Goal: Information Seeking & Learning: Check status

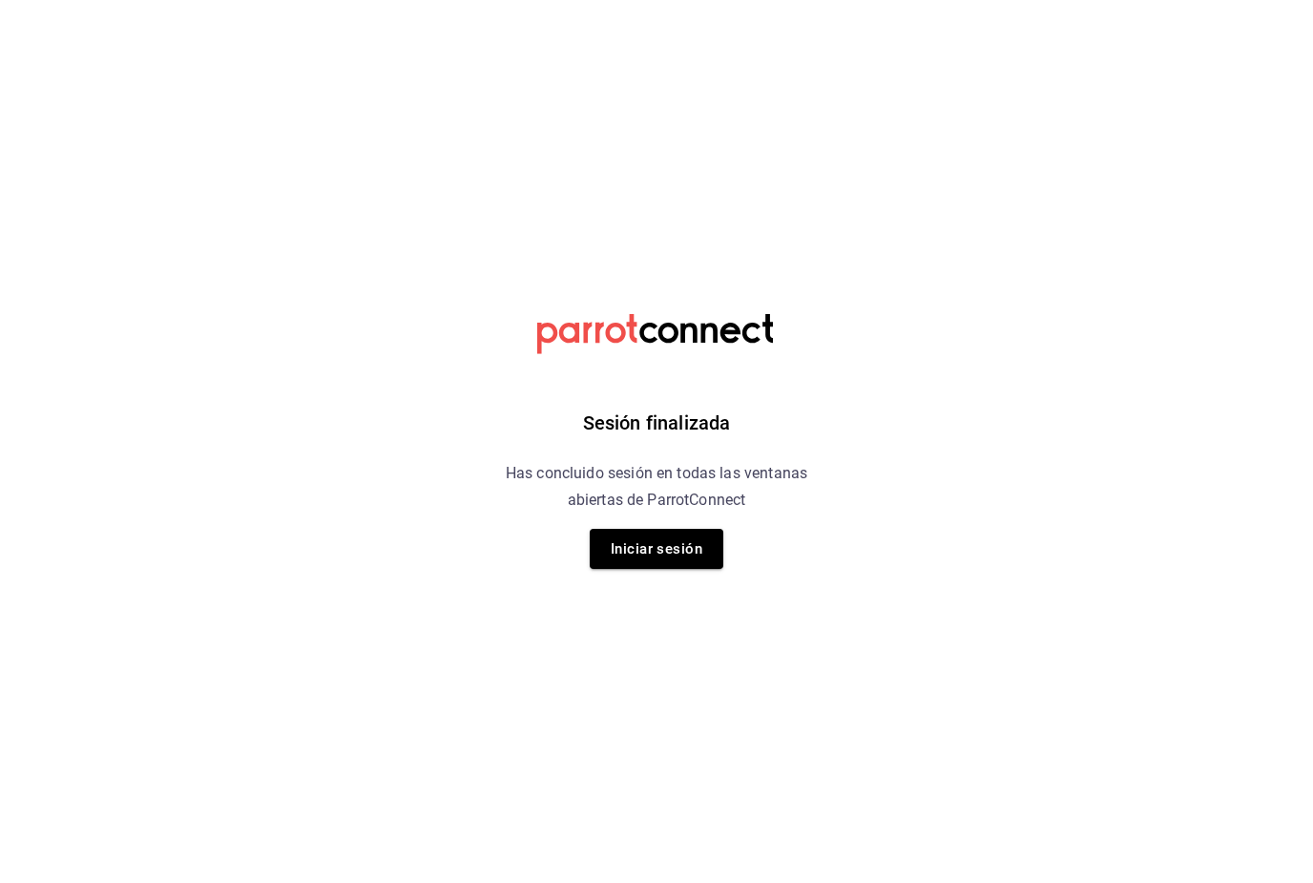
click at [663, 561] on button "Iniciar sesión" at bounding box center [657, 549] width 134 height 40
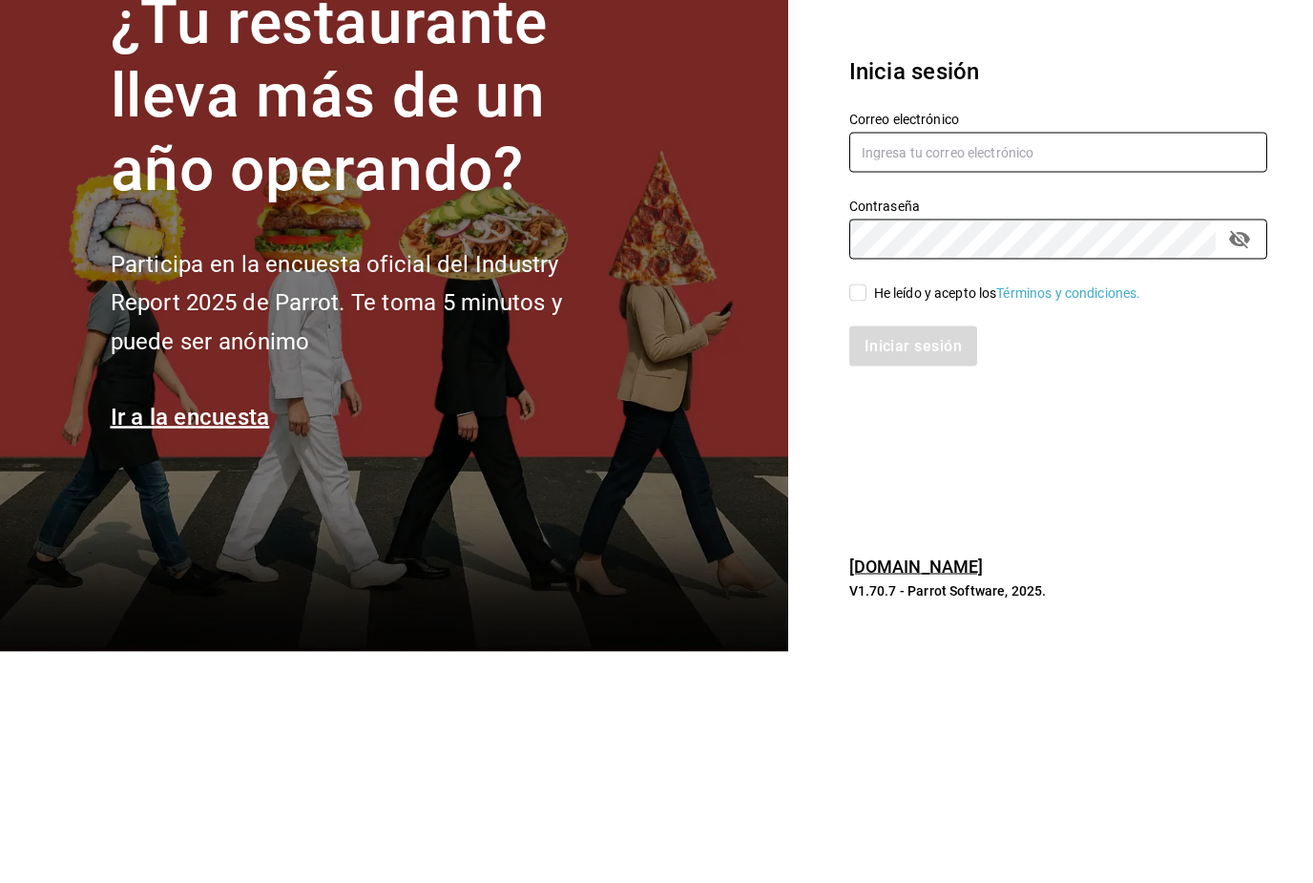
type input "[EMAIL_ADDRESS][PERSON_NAME][PERSON_NAME][DOMAIN_NAME]"
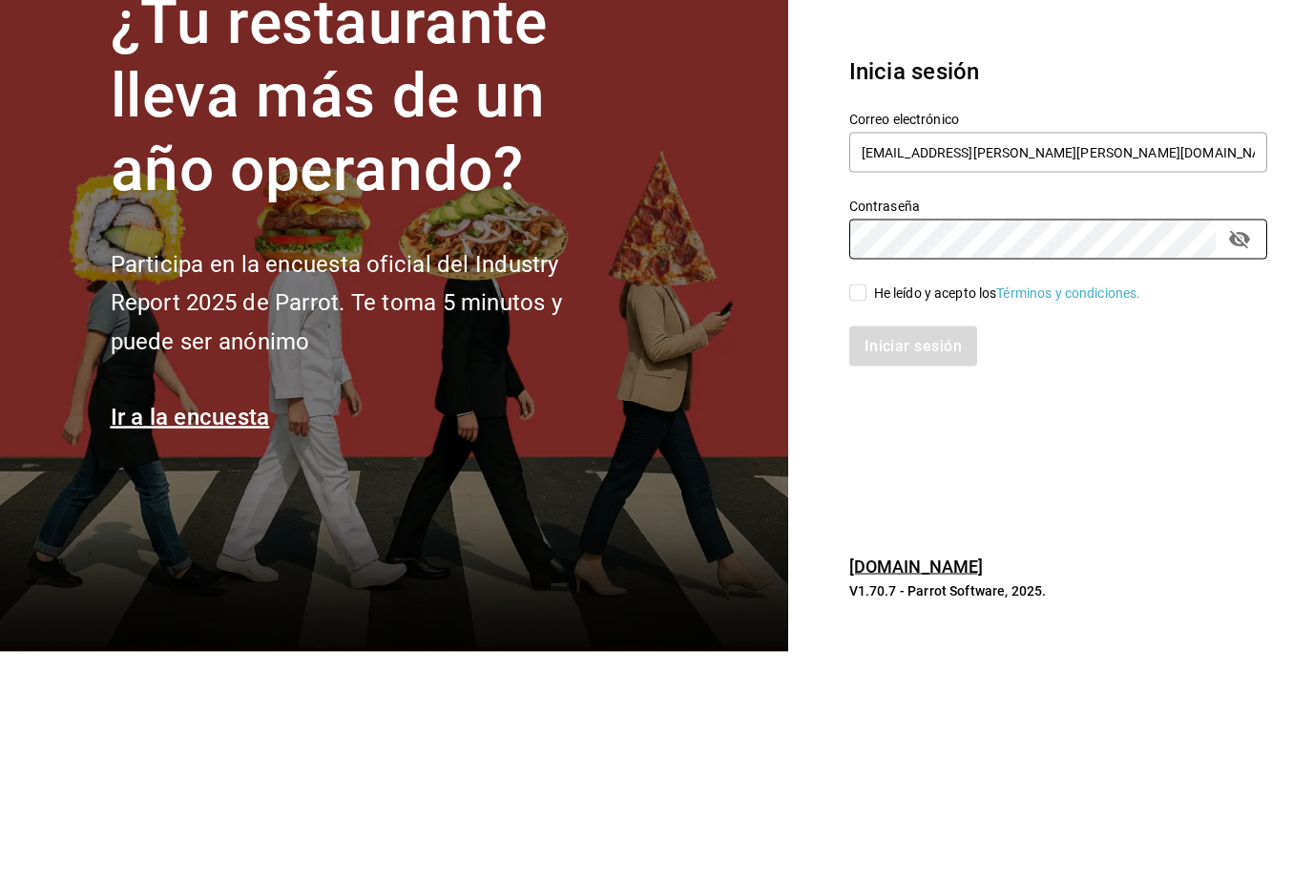
scroll to position [61, 0]
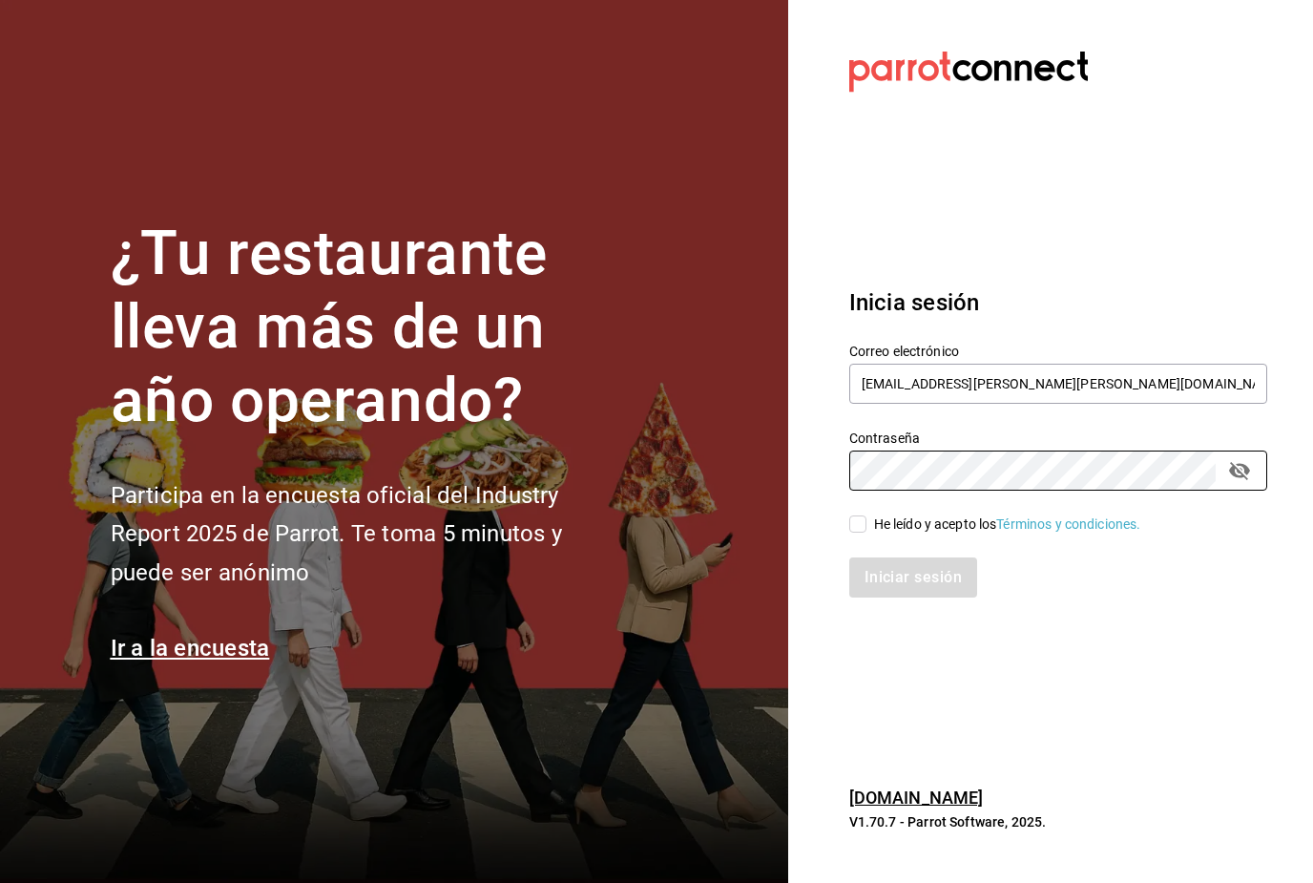
click at [865, 515] on input "He leído y acepto los Términos y condiciones." at bounding box center [857, 523] width 17 height 17
checkbox input "true"
click at [934, 557] on button "Iniciar sesión" at bounding box center [913, 577] width 128 height 40
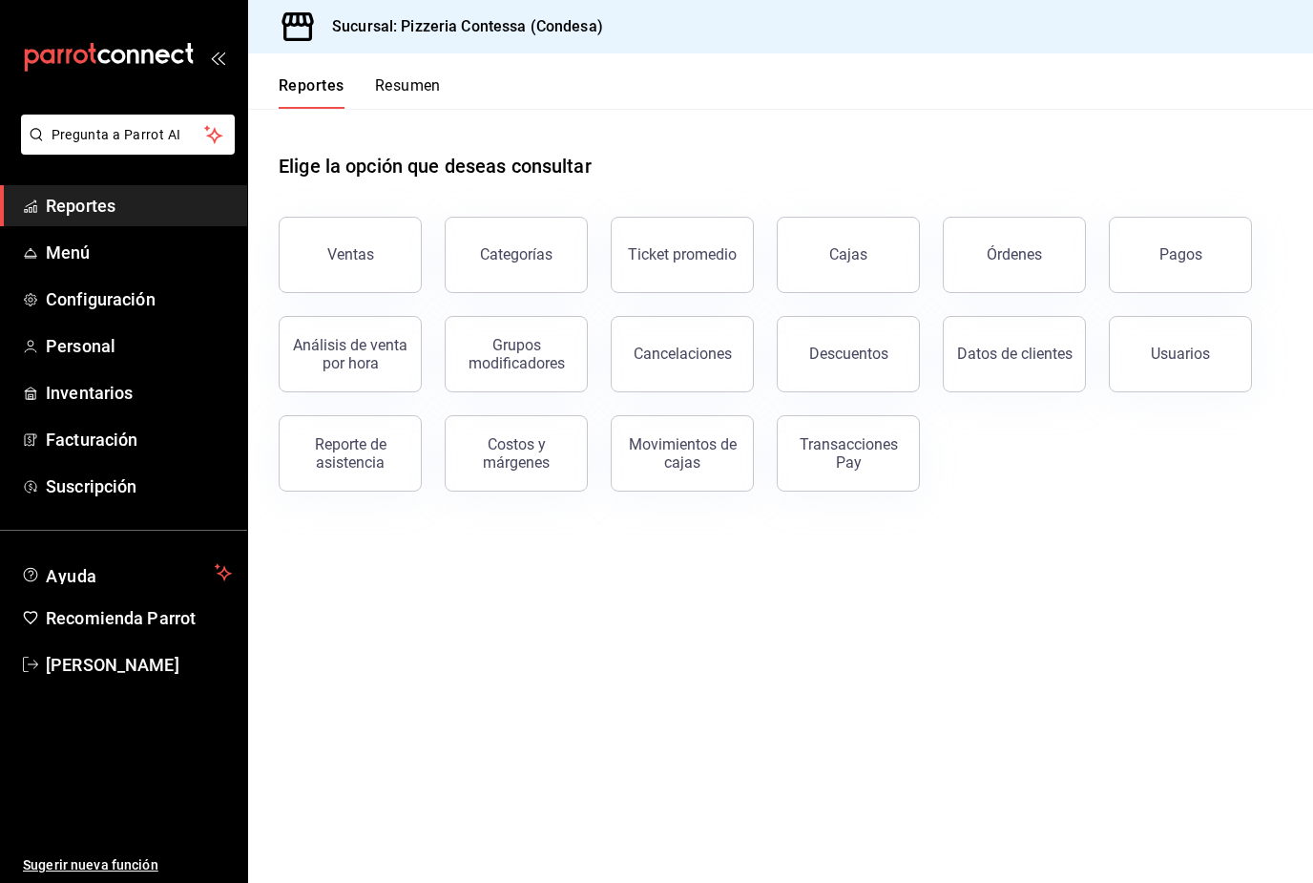
click at [361, 261] on div "Ventas" at bounding box center [350, 254] width 47 height 18
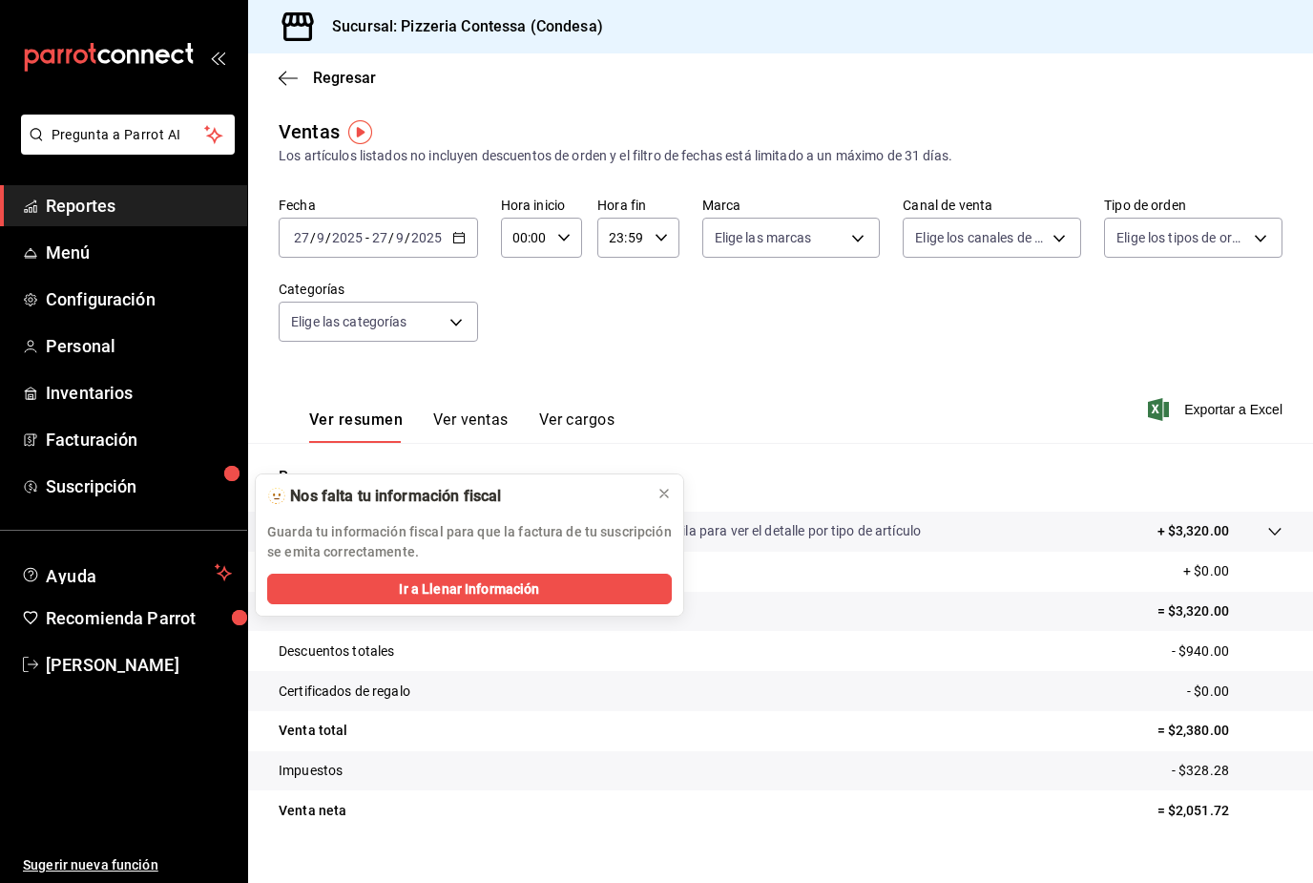
click at [670, 483] on button at bounding box center [664, 493] width 31 height 31
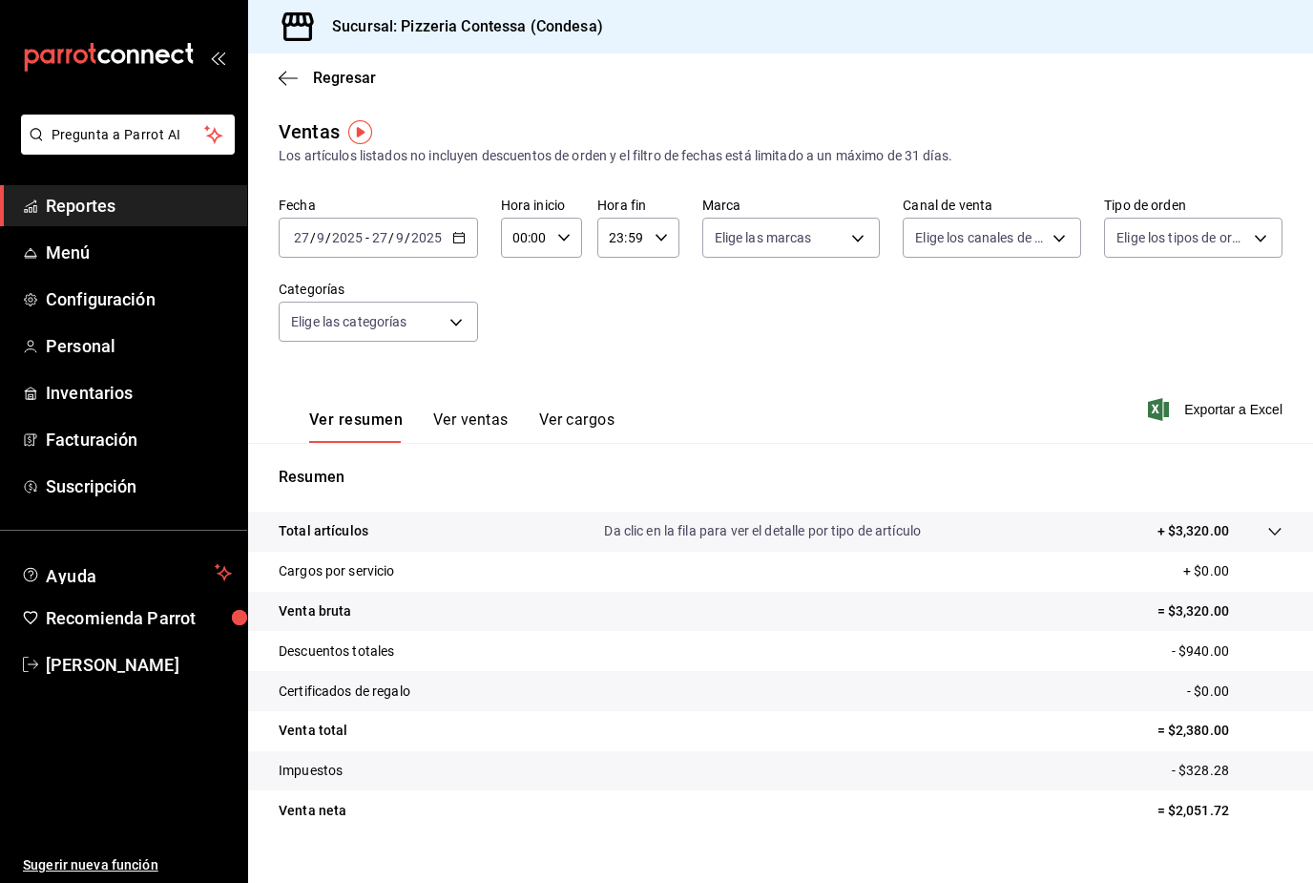
click at [743, 664] on tr "Descuentos totales - $940.00" at bounding box center [780, 651] width 1065 height 40
click at [297, 86] on icon "button" at bounding box center [288, 78] width 19 height 17
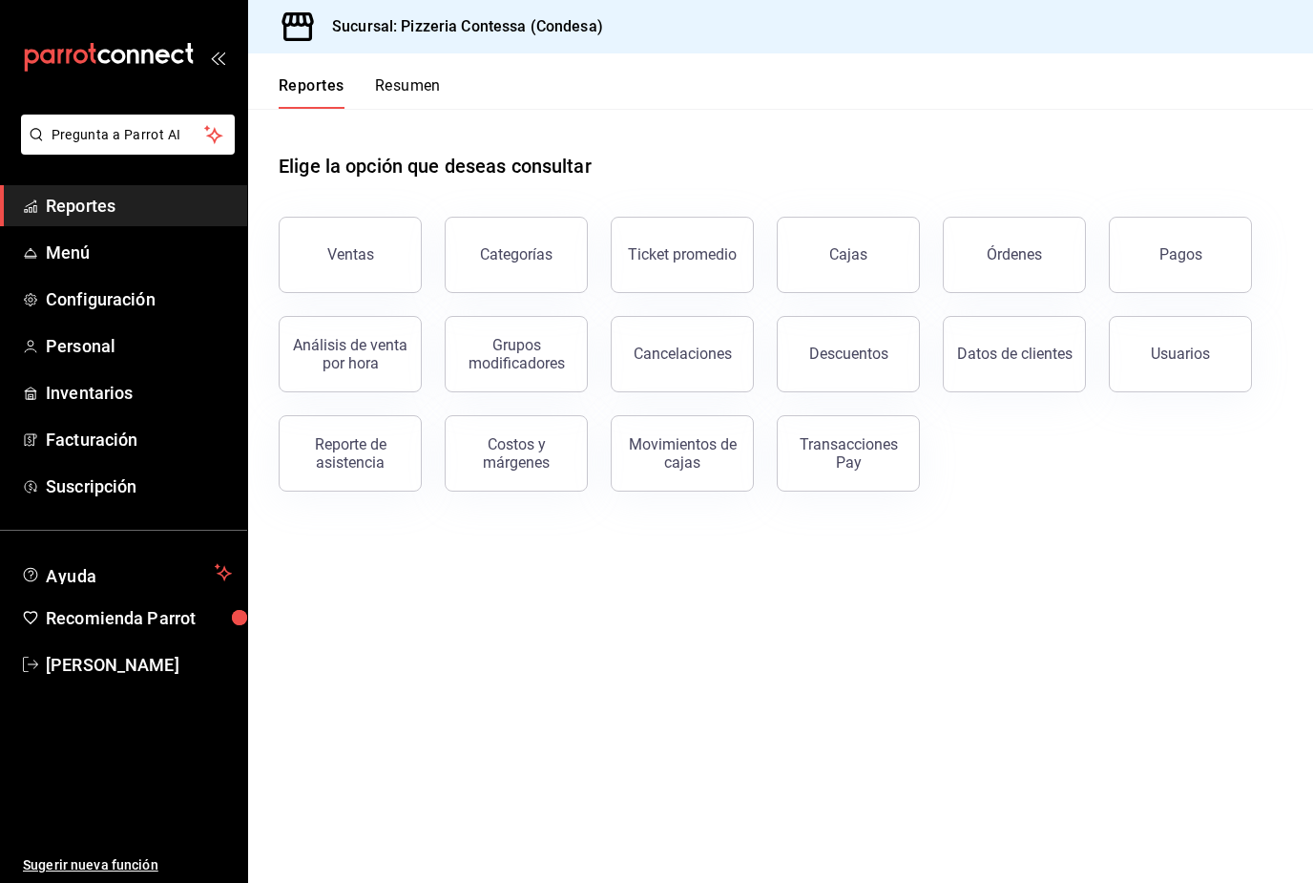
click at [849, 355] on div "Descuentos" at bounding box center [848, 353] width 79 height 18
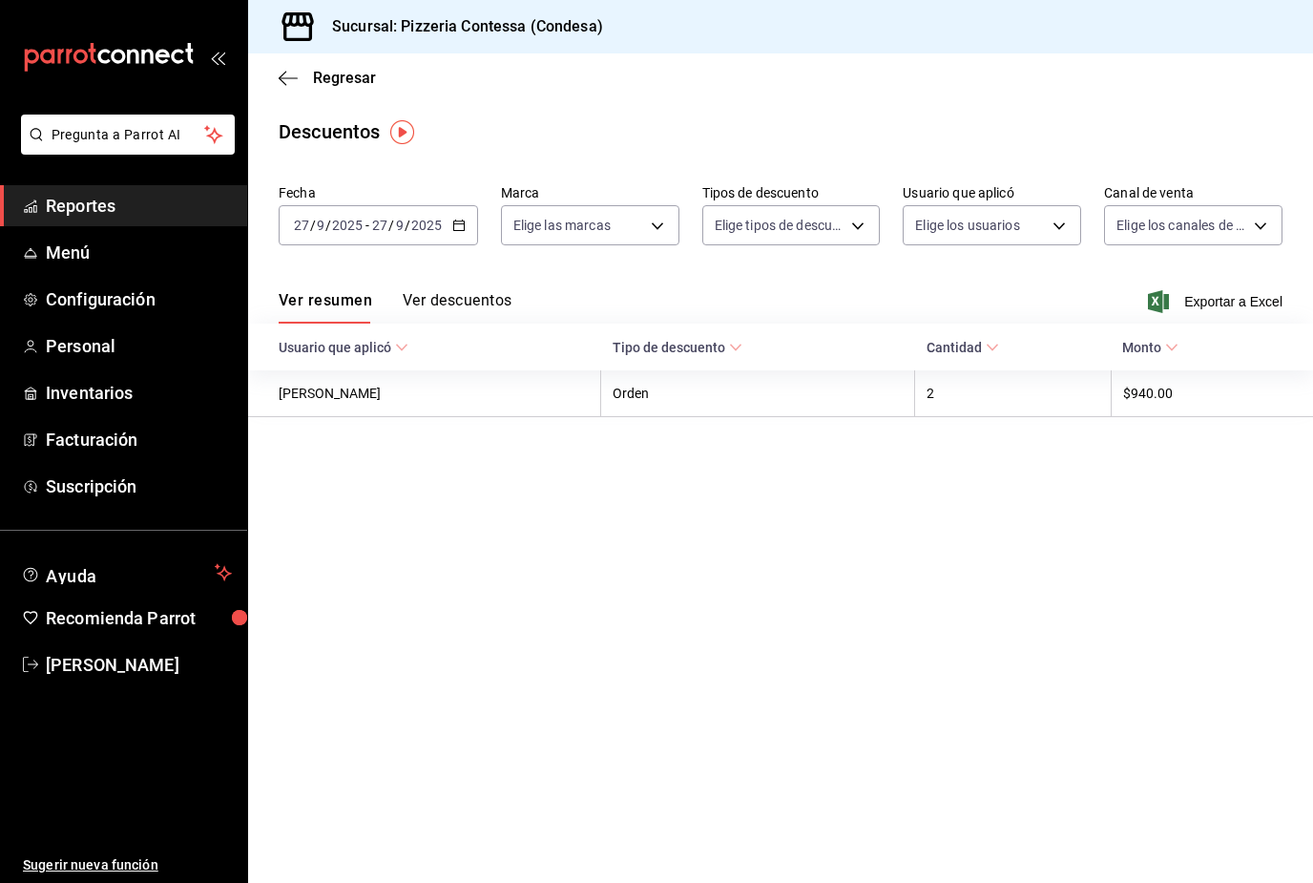
click at [576, 399] on th "[PERSON_NAME]" at bounding box center [424, 393] width 353 height 47
click at [474, 308] on button "Ver descuentos" at bounding box center [457, 307] width 109 height 32
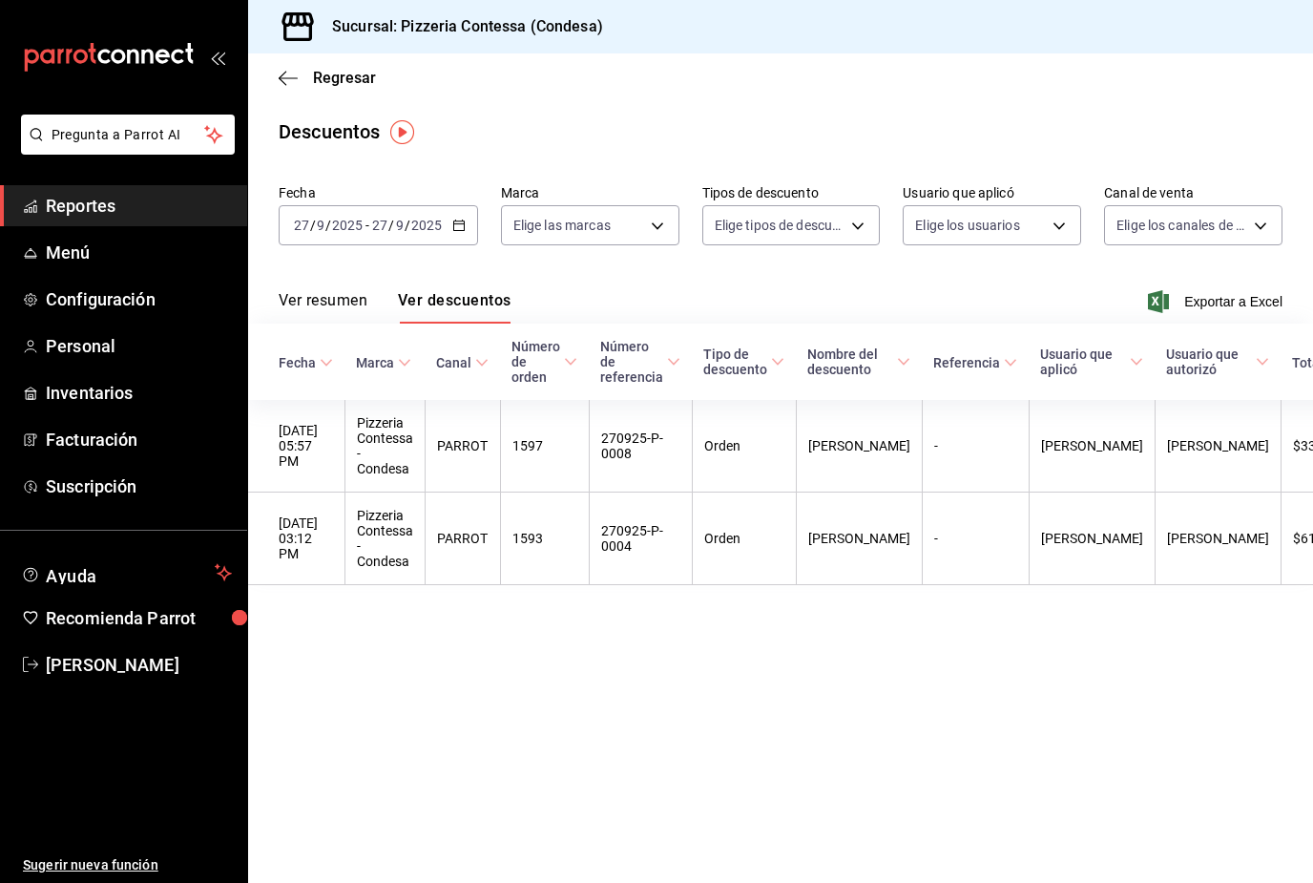
click at [425, 528] on th "Pizzeria Contessa - Condesa" at bounding box center [384, 538] width 80 height 93
click at [1280, 500] on th "$610.00" at bounding box center [1326, 538] width 93 height 93
click at [440, 221] on input "2025" at bounding box center [426, 225] width 32 height 15
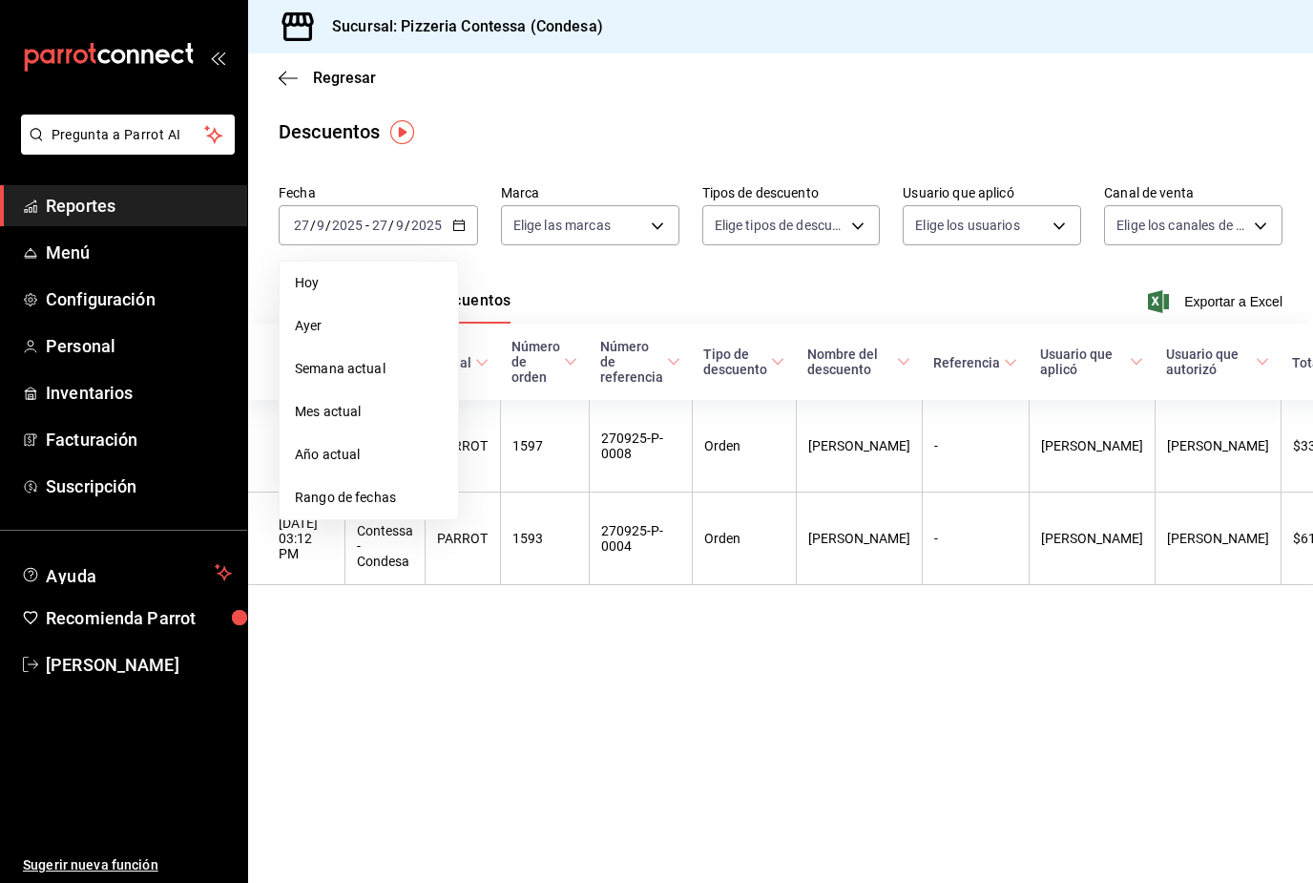
click at [414, 378] on span "Semana actual" at bounding box center [369, 369] width 148 height 20
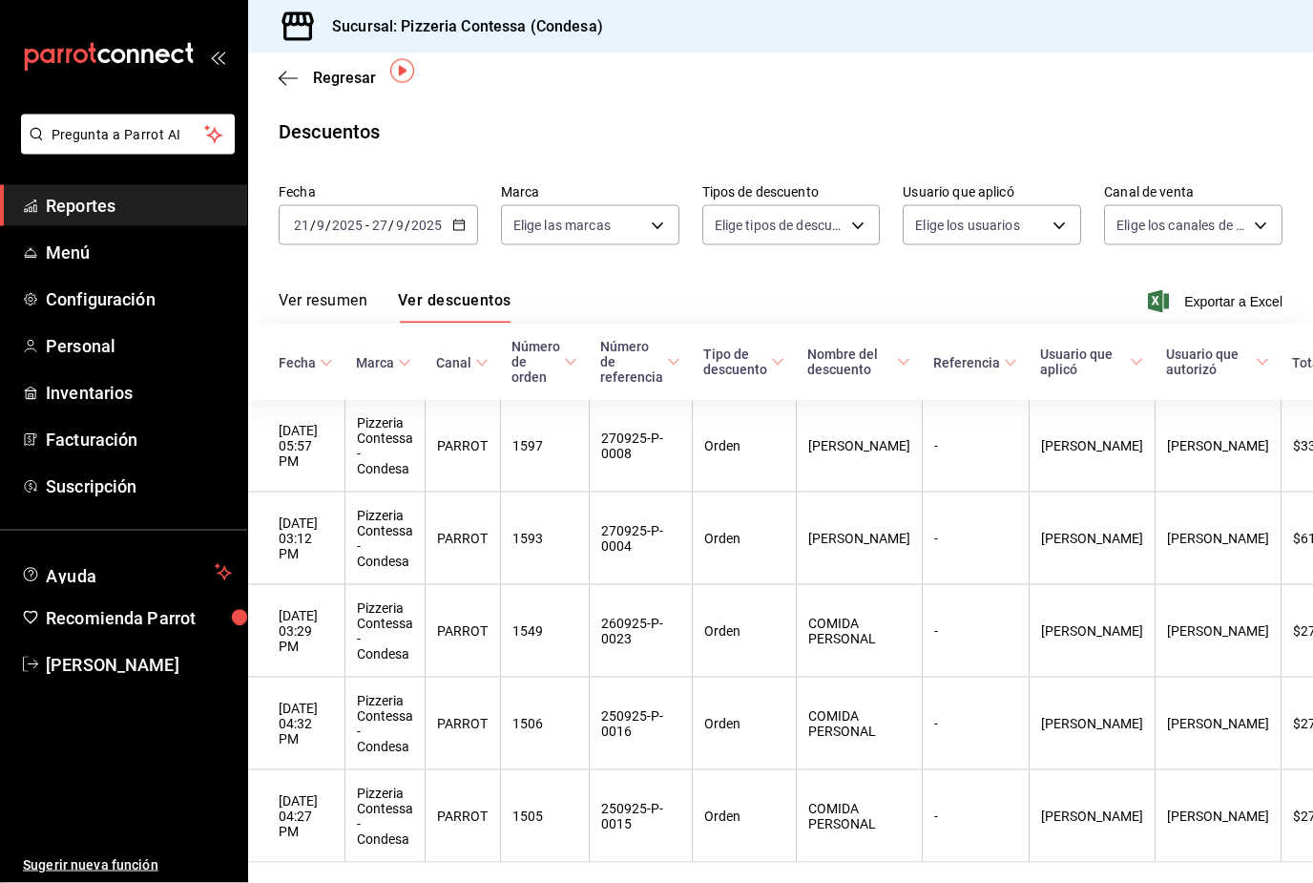
scroll to position [61, 0]
click at [1013, 400] on th "-" at bounding box center [975, 446] width 107 height 93
click at [446, 205] on div "2025-09-21 21 / 9 / 2025 - 2025-09-27 27 / 9 / 2025" at bounding box center [378, 225] width 199 height 40
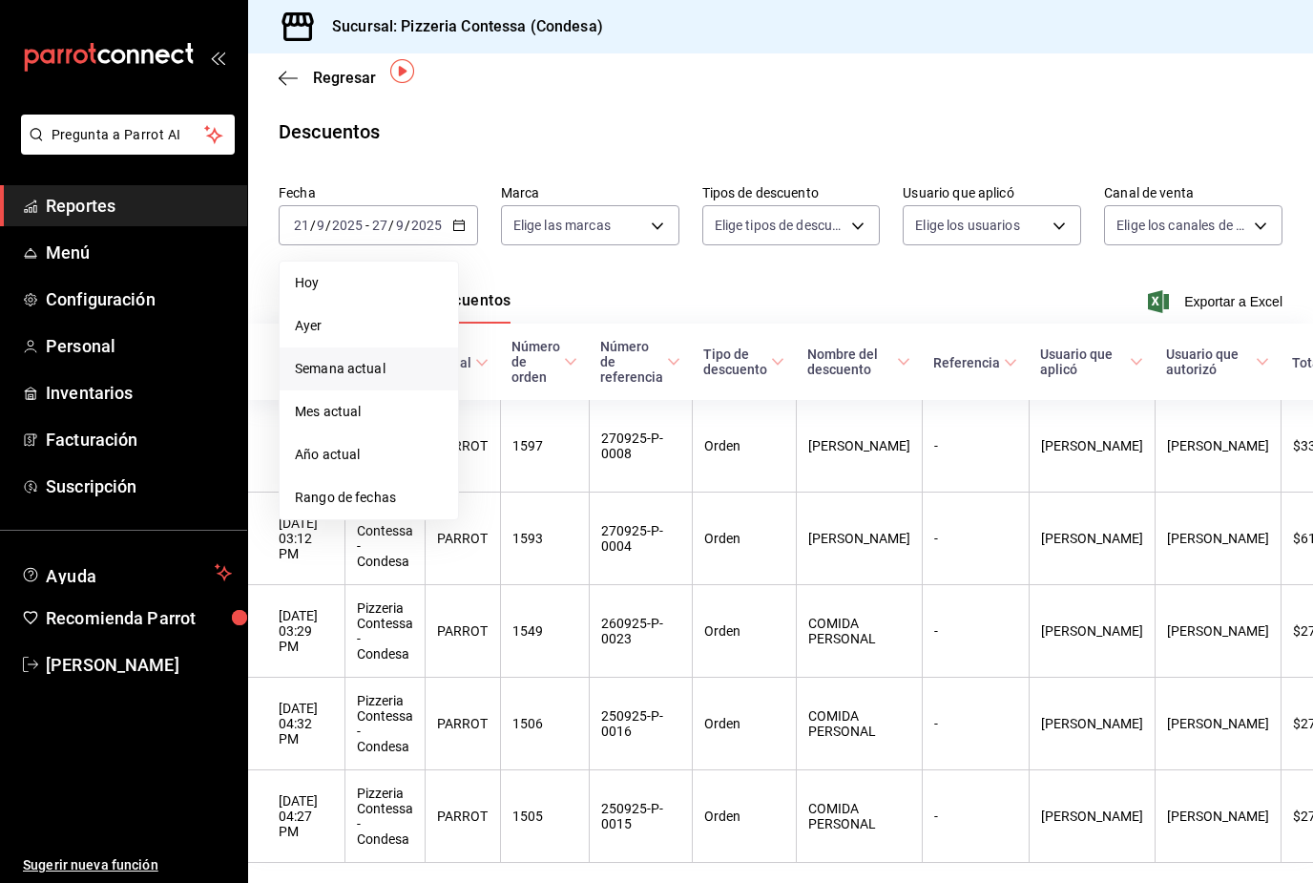
click at [391, 273] on span "Hoy" at bounding box center [369, 283] width 148 height 20
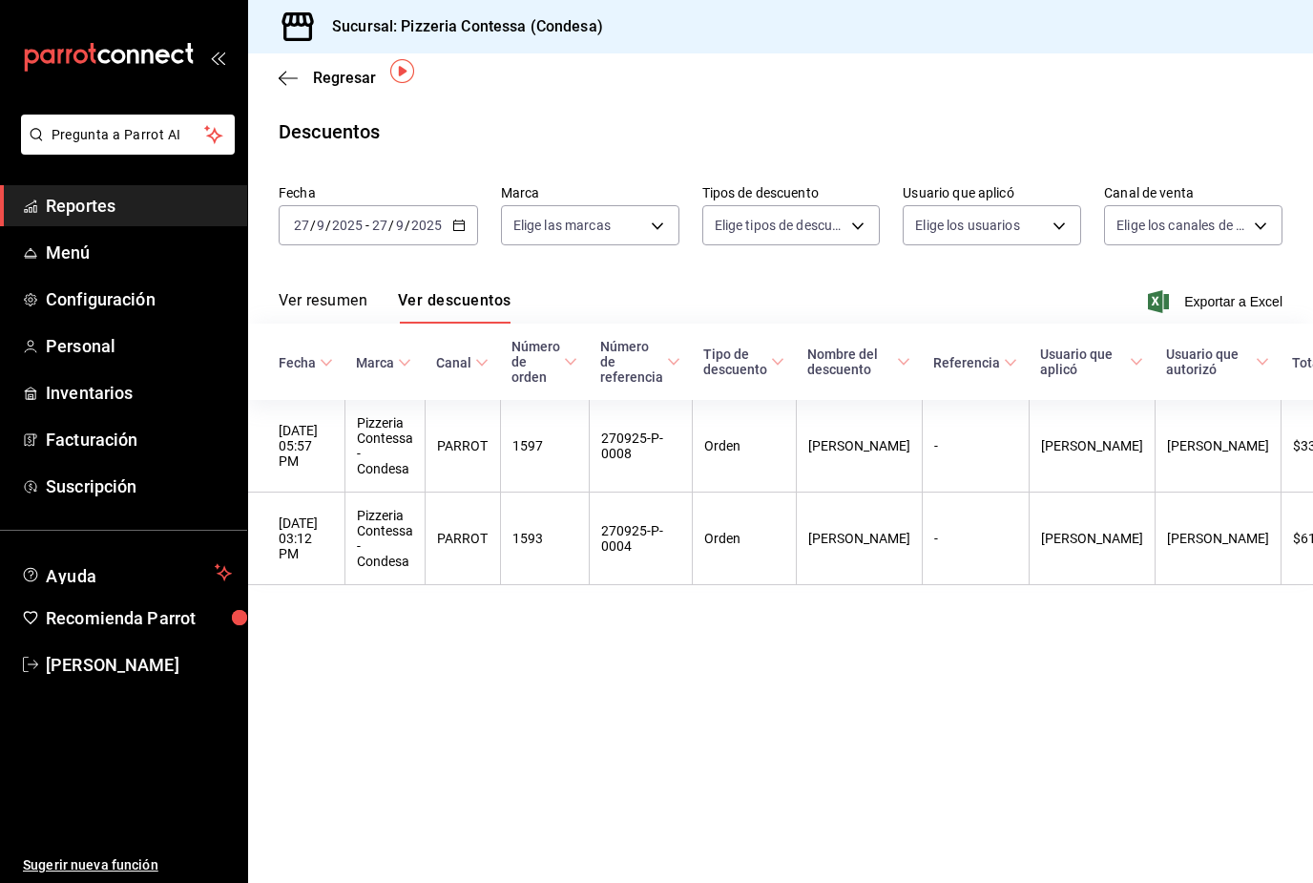
click at [360, 291] on button "Ver resumen" at bounding box center [323, 307] width 89 height 32
